Goal: Information Seeking & Learning: Learn about a topic

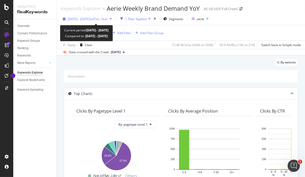
click at [114, 21] on div "2024 May. 14th - May. 20th vs Prev. Year" at bounding box center [87, 19] width 53 height 8
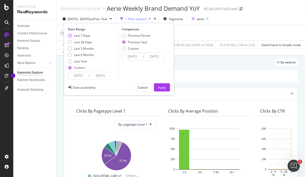
click at [83, 35] on div "Last 7 Days" at bounding box center [82, 35] width 16 height 4
type input "[DATE]"
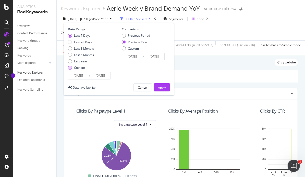
click at [82, 66] on div "Custom" at bounding box center [79, 68] width 11 height 4
type input "[DATE]"
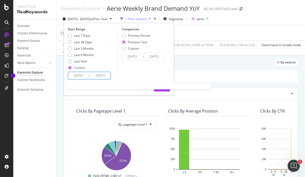
click at [83, 76] on input "[DATE]" at bounding box center [78, 75] width 20 height 7
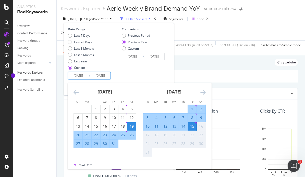
click at [81, 33] on div "Date Range Last 7 Days Last 28 Days Last 3 Months Last 6 Months Last Year Custo…" at bounding box center [92, 53] width 48 height 53
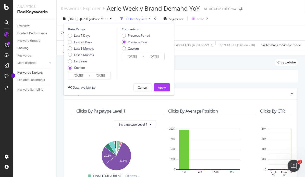
click at [81, 33] on div "Date Range Last 7 Days Last 28 Days Last 3 Months Last 6 Months Last Year Custo…" at bounding box center [92, 53] width 48 height 53
click at [82, 34] on div "Last 7 Days" at bounding box center [82, 35] width 16 height 4
type input "[DATE]"
click at [81, 65] on div "Last 7 Days Last 28 Days Last 3 Months Last 6 Months Last Year Custom" at bounding box center [81, 52] width 26 height 39
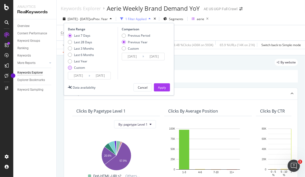
click at [82, 67] on div "Custom" at bounding box center [79, 68] width 11 height 4
type input "[DATE]"
click at [86, 73] on input "[DATE]" at bounding box center [78, 75] width 20 height 7
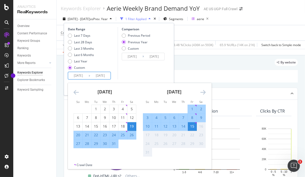
click at [192, 116] on div "8" at bounding box center [192, 117] width 9 height 5
type input "[DATE]"
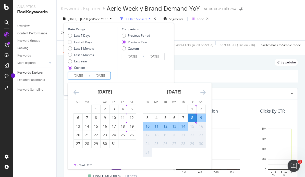
click at [185, 127] on div "14" at bounding box center [183, 126] width 9 height 5
type input "[DATE]"
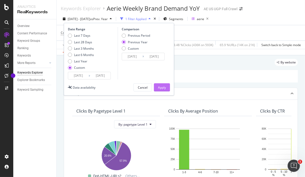
click at [166, 84] on button "Apply" at bounding box center [162, 87] width 16 height 8
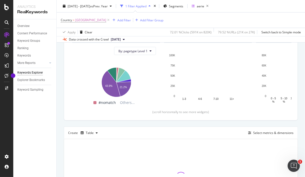
scroll to position [129, 0]
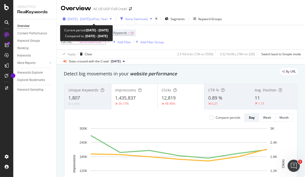
click at [108, 19] on span "vs Prev. Year" at bounding box center [99, 19] width 18 height 4
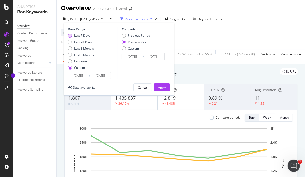
click at [81, 37] on div "Last 7 Days" at bounding box center [82, 35] width 16 height 4
type input "[DATE]"
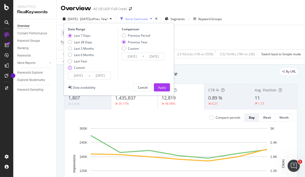
click at [79, 68] on div "Custom" at bounding box center [79, 68] width 11 height 4
type input "[DATE]"
click at [84, 77] on input "[DATE]" at bounding box center [78, 75] width 20 height 7
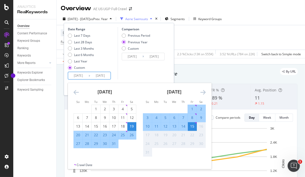
click at [191, 117] on div "8" at bounding box center [192, 117] width 9 height 5
type input "[DATE]"
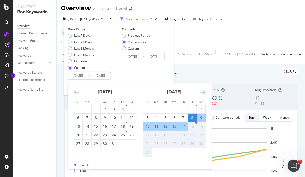
click at [184, 128] on div "14" at bounding box center [183, 126] width 9 height 5
type input "[DATE]"
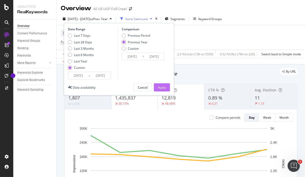
click at [161, 87] on div "Apply" at bounding box center [162, 88] width 8 height 4
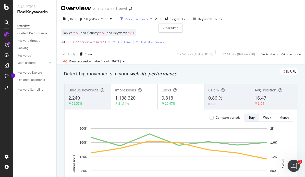
click at [159, 20] on div "times" at bounding box center [156, 18] width 4 height 5
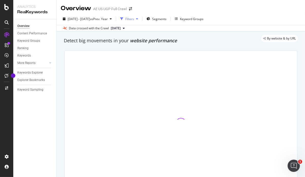
click at [138, 19] on icon "button" at bounding box center [137, 18] width 2 height 3
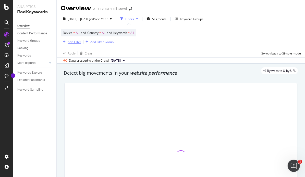
click at [65, 42] on icon "button" at bounding box center [64, 41] width 3 height 3
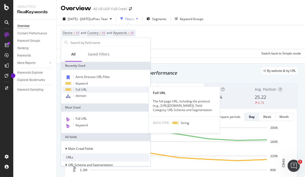
click at [86, 89] on span "Full URL" at bounding box center [81, 90] width 11 height 4
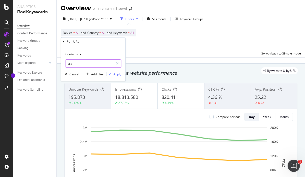
click at [77, 64] on input "bra" at bounding box center [89, 64] width 48 height 8
type input "aerie"
click at [119, 75] on div "Apply" at bounding box center [117, 74] width 8 height 4
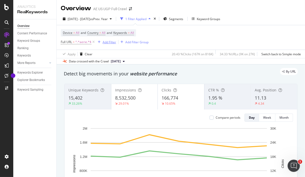
click at [106, 42] on div "Add Filter" at bounding box center [110, 42] width 14 height 4
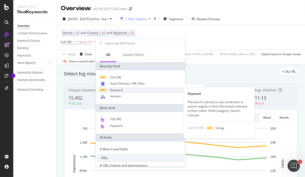
click at [122, 90] on span "Keyword" at bounding box center [116, 90] width 12 height 4
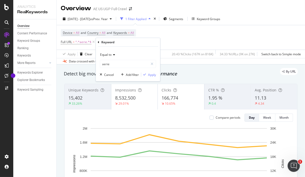
click at [108, 57] on div "Equal to" at bounding box center [128, 55] width 56 height 8
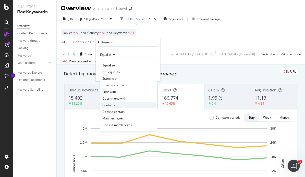
click at [112, 105] on span "Contains" at bounding box center [108, 105] width 13 height 4
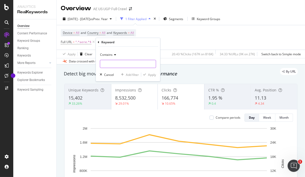
click at [105, 65] on input "text" at bounding box center [128, 64] width 56 height 8
type input "aerie"
click at [150, 76] on div "Apply" at bounding box center [152, 75] width 8 height 4
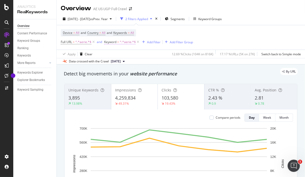
click at [124, 43] on span "^.*aerie.*$" at bounding box center [128, 42] width 16 height 7
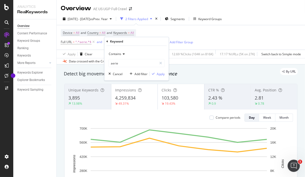
click at [122, 54] on icon at bounding box center [123, 54] width 4 height 3
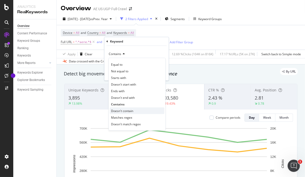
click at [119, 108] on div "Doesn't contain" at bounding box center [137, 111] width 55 height 7
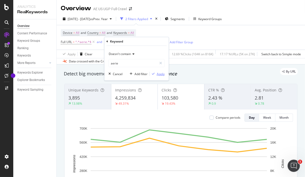
click at [160, 75] on div "Apply" at bounding box center [161, 74] width 8 height 4
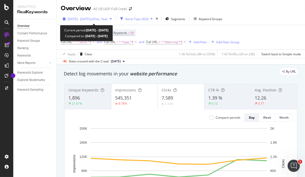
click at [87, 15] on div "[DATE] - [DATE] vs Prev. Year" at bounding box center [87, 19] width 53 height 8
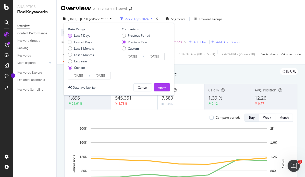
click at [80, 37] on div "Last 7 Days" at bounding box center [82, 35] width 16 height 4
type input "[DATE]"
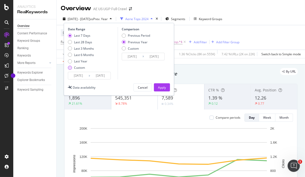
click at [83, 67] on div "Custom" at bounding box center [79, 68] width 11 height 4
type input "[DATE]"
click at [83, 78] on input "[DATE]" at bounding box center [78, 75] width 20 height 7
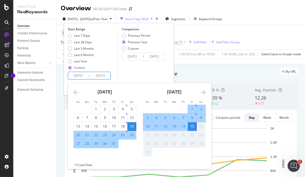
click at [192, 116] on div "8" at bounding box center [192, 117] width 9 height 5
type input "[DATE]"
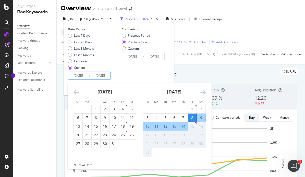
click at [184, 125] on div "14" at bounding box center [183, 126] width 9 height 5
type input "[DATE]"
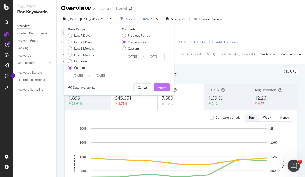
click at [166, 89] on div "Apply" at bounding box center [162, 88] width 8 height 4
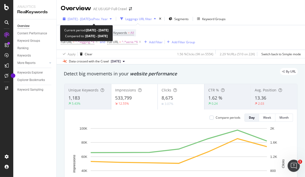
click at [108, 18] on span "vs Prev. Year" at bounding box center [99, 19] width 18 height 4
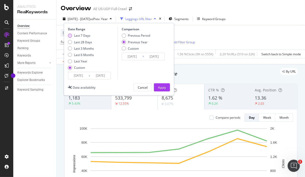
click at [83, 37] on div "Last 7 Days" at bounding box center [82, 35] width 16 height 4
type input "[DATE]"
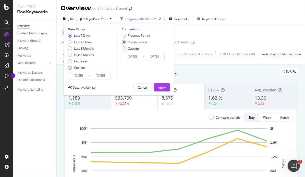
click at [79, 67] on div "Custom" at bounding box center [79, 68] width 11 height 4
type input "[DATE]"
click at [84, 77] on input "[DATE]" at bounding box center [78, 75] width 20 height 7
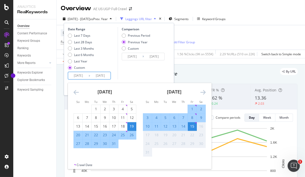
click at [193, 119] on div "8" at bounding box center [192, 117] width 9 height 5
type input "[DATE]"
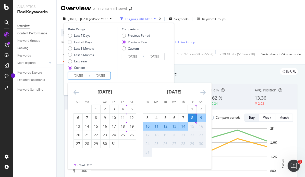
click at [184, 129] on div "14" at bounding box center [183, 127] width 9 height 8
type input "[DATE]"
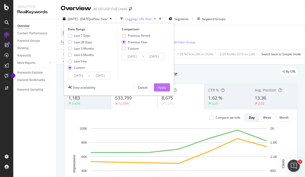
click at [165, 86] on div "Apply" at bounding box center [162, 88] width 8 height 4
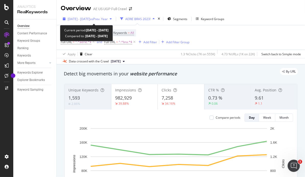
click at [108, 19] on span "vs Prev. Year" at bounding box center [99, 19] width 18 height 4
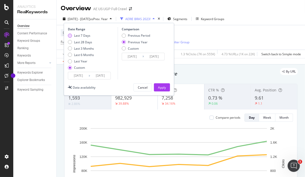
click at [82, 36] on div "Last 7 Days" at bounding box center [82, 35] width 16 height 4
type input "[DATE]"
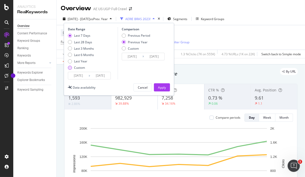
click at [78, 67] on div "Custom" at bounding box center [79, 68] width 11 height 4
type input "[DATE]"
click at [82, 75] on input "[DATE]" at bounding box center [78, 75] width 20 height 7
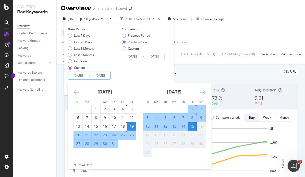
click at [193, 118] on div "8" at bounding box center [192, 117] width 9 height 5
type input "[DATE]"
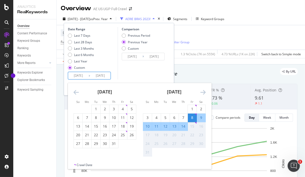
click at [184, 128] on div "14" at bounding box center [183, 126] width 9 height 5
type input "[DATE]"
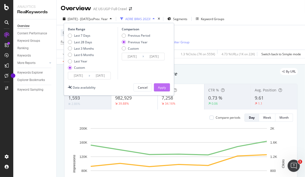
click at [161, 88] on div "Apply" at bounding box center [162, 88] width 8 height 4
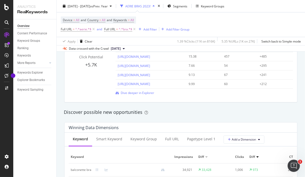
scroll to position [473, 0]
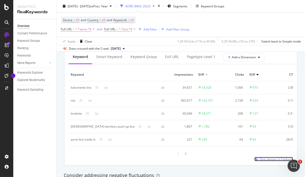
click at [263, 162] on span "Dive deeper in Explorer" at bounding box center [276, 159] width 33 height 4
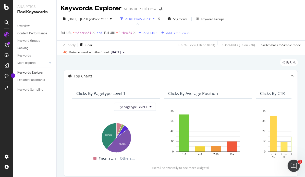
scroll to position [112, 0]
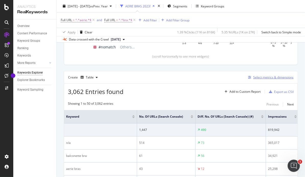
click at [253, 77] on div "Select metrics & dimensions" at bounding box center [273, 77] width 40 height 4
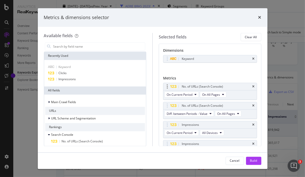
click at [251, 87] on div "No. of URLs (Search Console)" at bounding box center [209, 86] width 93 height 7
click at [252, 87] on icon "times" at bounding box center [253, 87] width 2 height 3
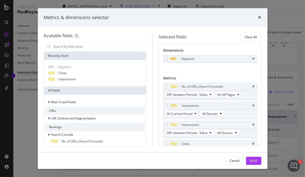
click at [252, 87] on icon "times" at bounding box center [253, 87] width 2 height 3
click at [252, 125] on icon "times" at bounding box center [253, 125] width 2 height 3
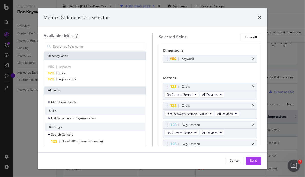
click at [252, 125] on icon "times" at bounding box center [253, 125] width 2 height 3
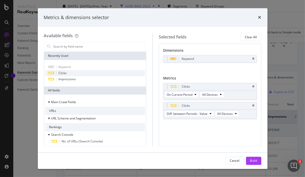
click at [65, 71] on span "Clicks" at bounding box center [63, 73] width 8 height 4
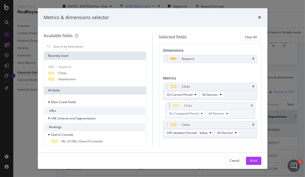
drag, startPoint x: 168, startPoint y: 125, endPoint x: 170, endPoint y: 106, distance: 19.0
click at [170, 106] on body "Analytics RealKeywords Overview Content Performance Keyword Groups Ranking Keyw…" at bounding box center [152, 88] width 305 height 177
click at [211, 133] on icon "modal" at bounding box center [211, 133] width 2 height 3
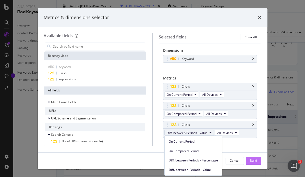
click at [251, 161] on div "Build" at bounding box center [253, 161] width 7 height 4
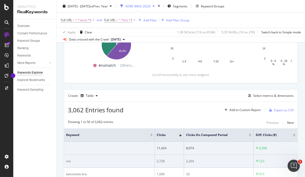
scroll to position [92, 0]
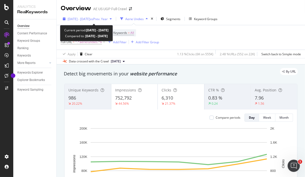
click at [108, 20] on span "vs Prev. Year" at bounding box center [99, 19] width 18 height 4
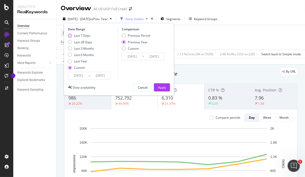
click at [84, 35] on div "Last 7 Days" at bounding box center [82, 35] width 16 height 4
type input "[DATE]"
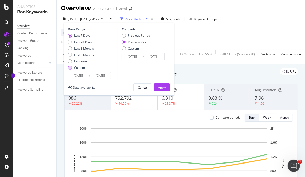
click at [83, 68] on div "Custom" at bounding box center [79, 68] width 11 height 4
type input "[DATE]"
click at [83, 68] on div "Custom" at bounding box center [79, 68] width 11 height 4
click at [82, 74] on input "[DATE]" at bounding box center [78, 75] width 20 height 7
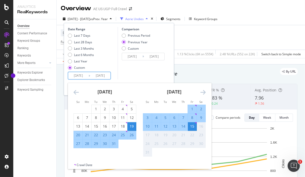
click at [190, 115] on div "8" at bounding box center [192, 117] width 9 height 5
type input "[DATE]"
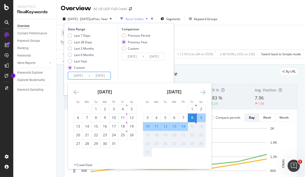
click at [183, 128] on div "14" at bounding box center [183, 126] width 9 height 5
type input "[DATE]"
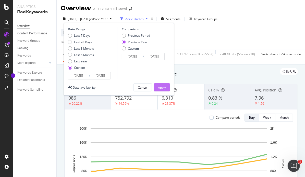
click at [162, 89] on div "Apply" at bounding box center [162, 88] width 8 height 4
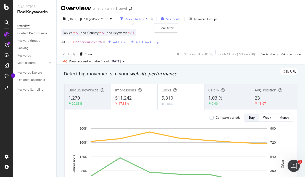
drag, startPoint x: 165, startPoint y: 19, endPoint x: 162, endPoint y: 19, distance: 3.1
click at [153, 19] on icon "times" at bounding box center [152, 18] width 2 height 3
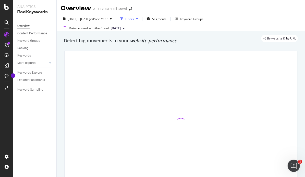
click at [134, 18] on div "Filters" at bounding box center [129, 19] width 9 height 4
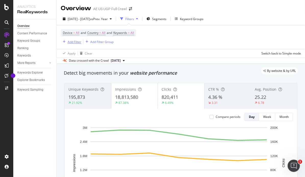
click at [78, 42] on div "Add Filter" at bounding box center [75, 42] width 14 height 4
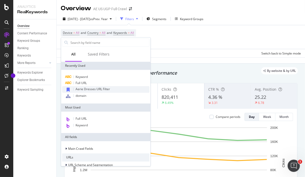
click at [105, 90] on span "Aerie Dresses URL Filter" at bounding box center [93, 89] width 34 height 4
